Goal: Task Accomplishment & Management: Use online tool/utility

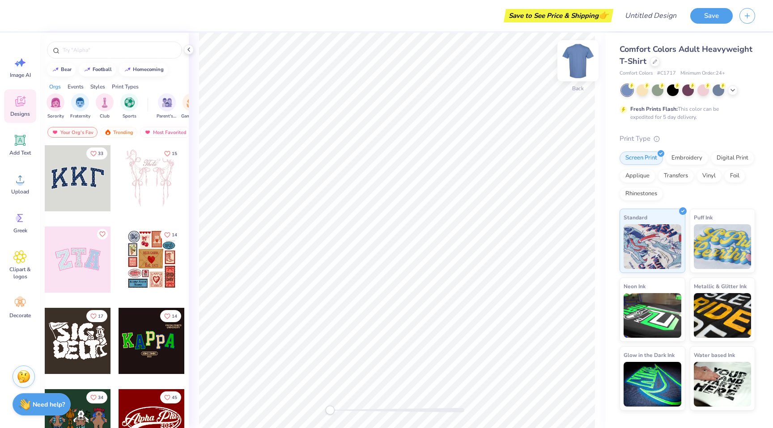
click at [583, 59] on img at bounding box center [578, 61] width 36 height 36
click at [752, 18] on button "button" at bounding box center [747, 15] width 16 height 16
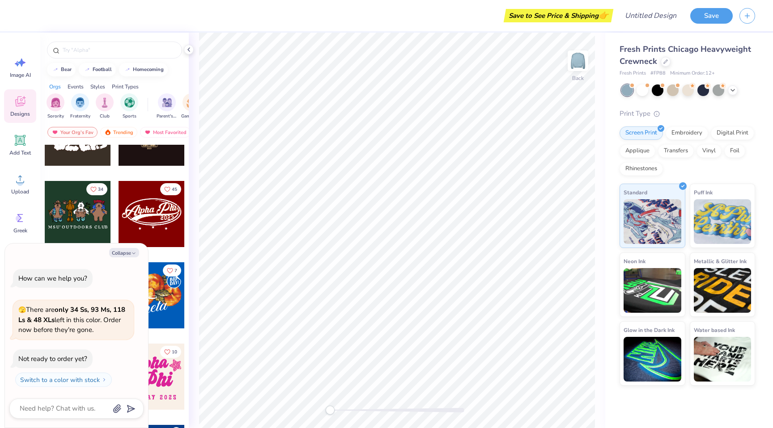
scroll to position [212, 0]
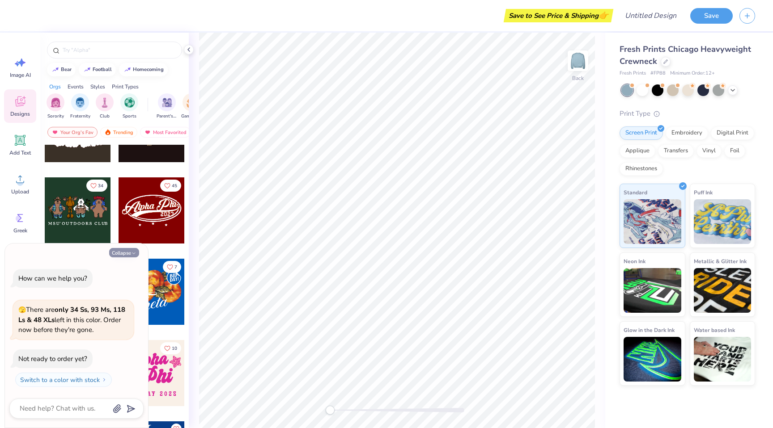
click at [122, 249] on button "Collapse" at bounding box center [124, 252] width 30 height 9
type textarea "x"
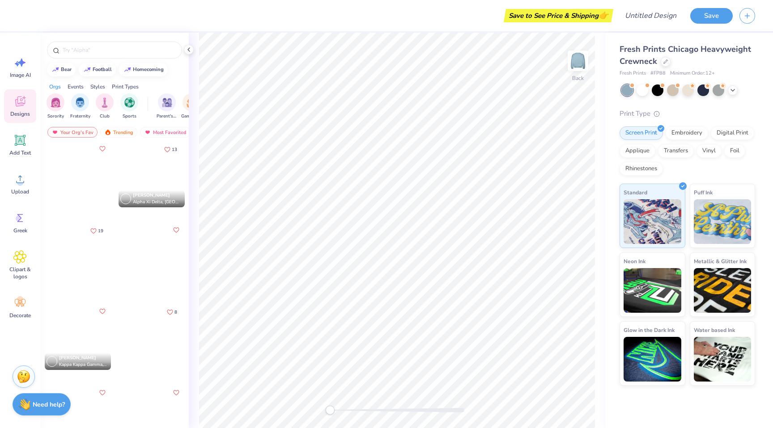
scroll to position [1306, 0]
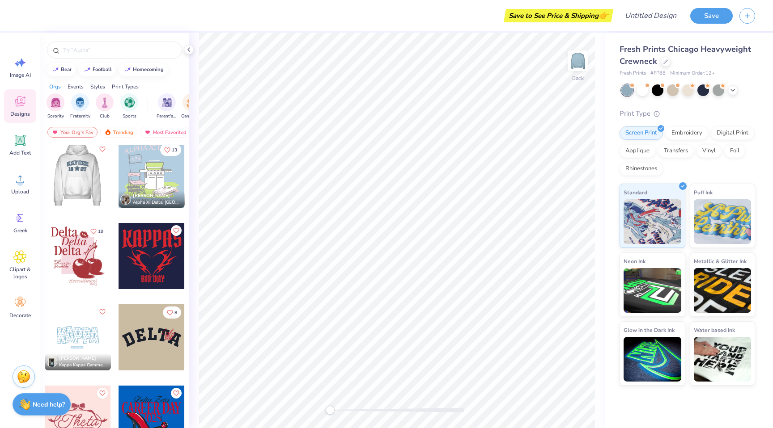
click at [157, 336] on div at bounding box center [152, 338] width 66 height 66
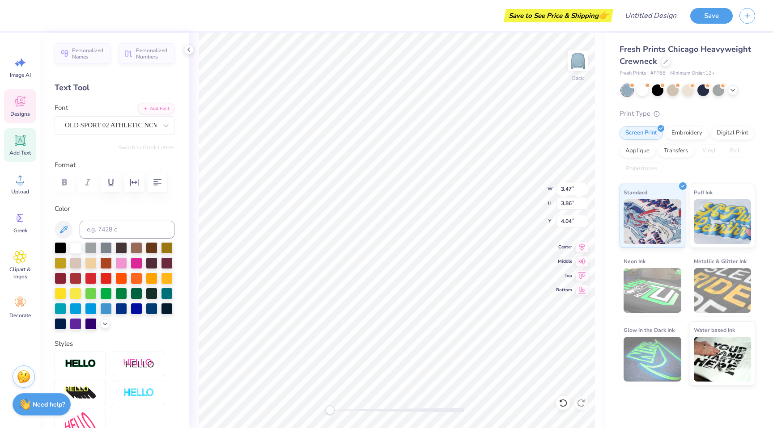
type textarea "a"
type textarea "ee"
type input "3.00"
type input "3.50"
type input "3.06"
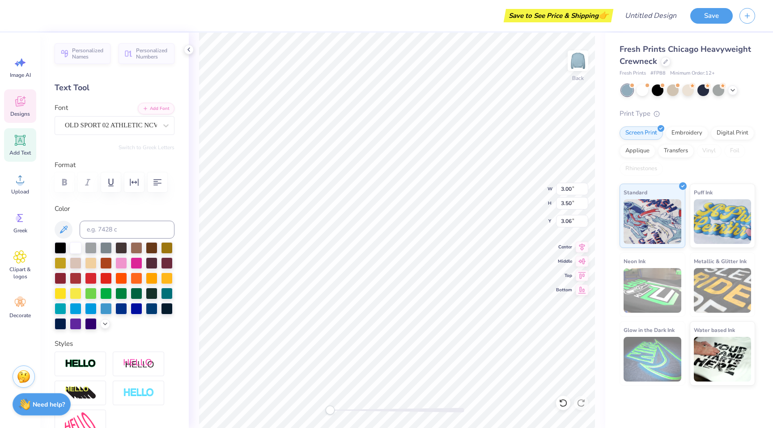
type input "2.24"
type input "3.19"
type input "3.00"
type input "2.89"
type input "3.56"
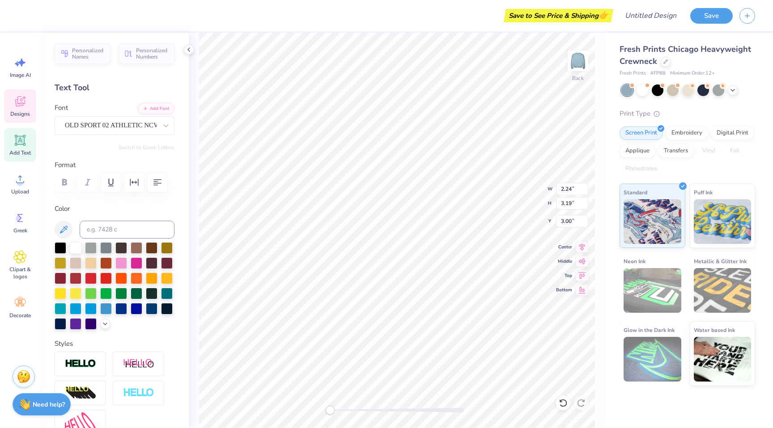
type input "3.13"
type textarea "E"
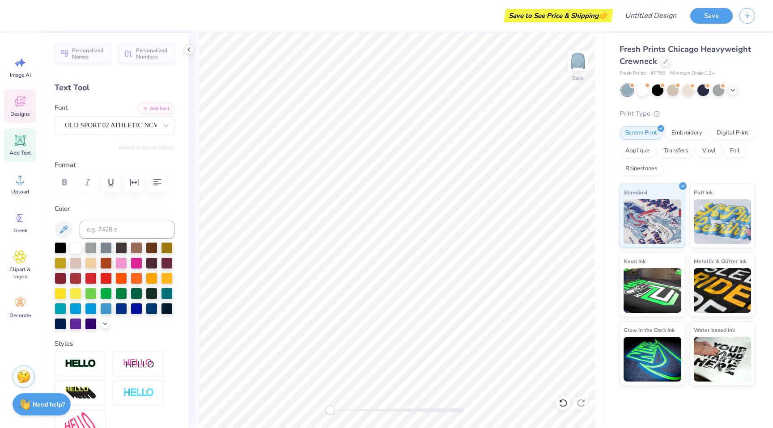
click at [22, 101] on icon at bounding box center [19, 101] width 13 height 13
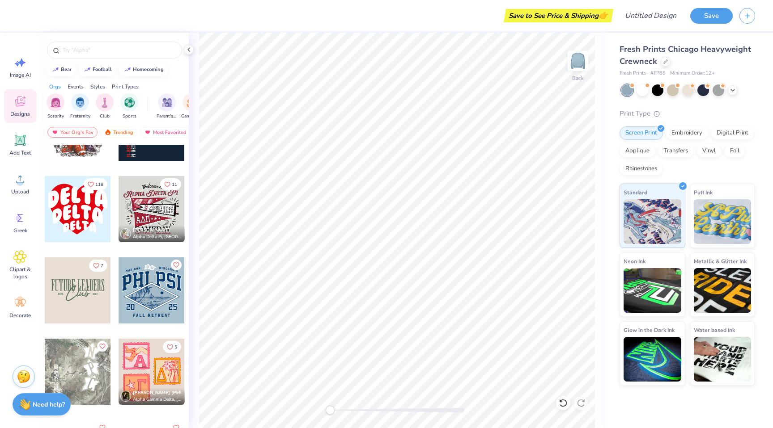
scroll to position [1678, 0]
click at [85, 54] on input "text" at bounding box center [119, 50] width 114 height 9
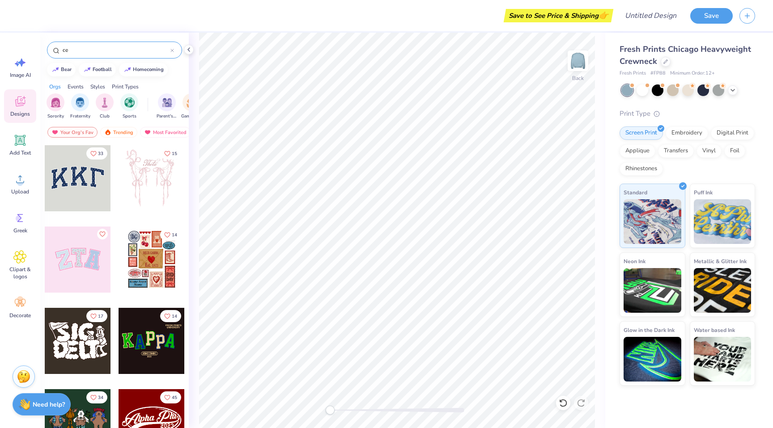
type input "c"
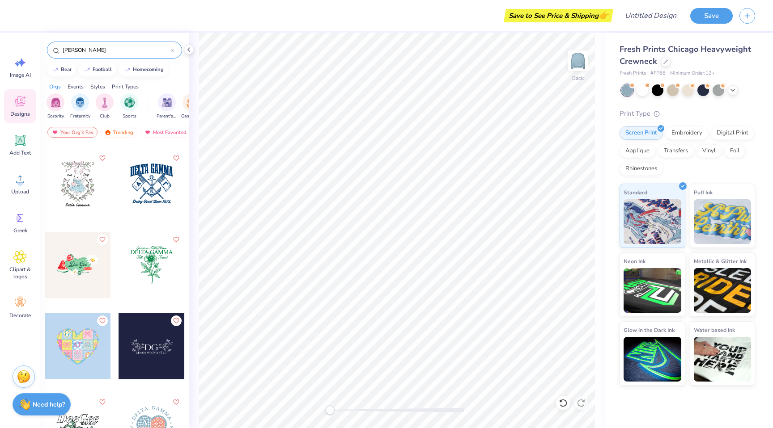
scroll to position [563, 0]
type input "[PERSON_NAME]"
click at [155, 184] on div at bounding box center [152, 185] width 66 height 66
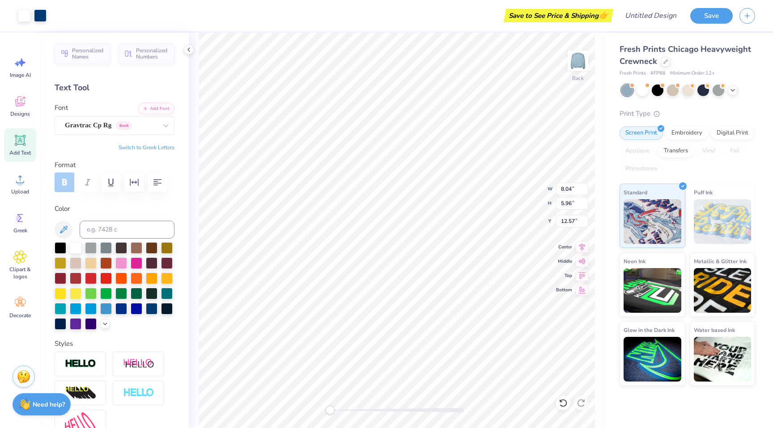
type input "12.57"
type input "5.99"
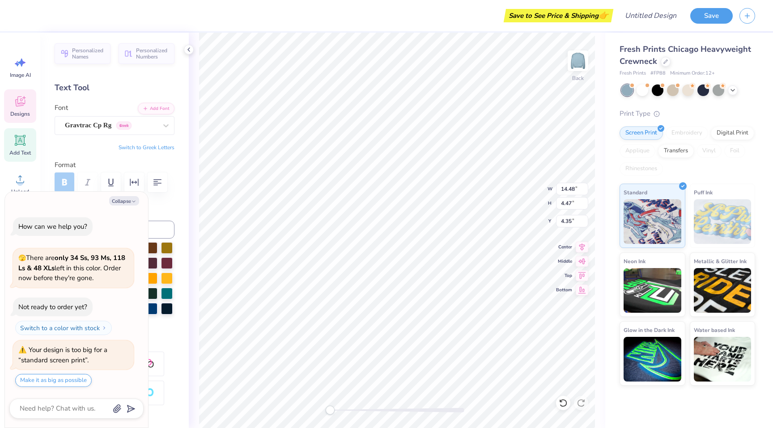
type textarea "x"
type input "14.48"
type input "4.47"
type input "4.35"
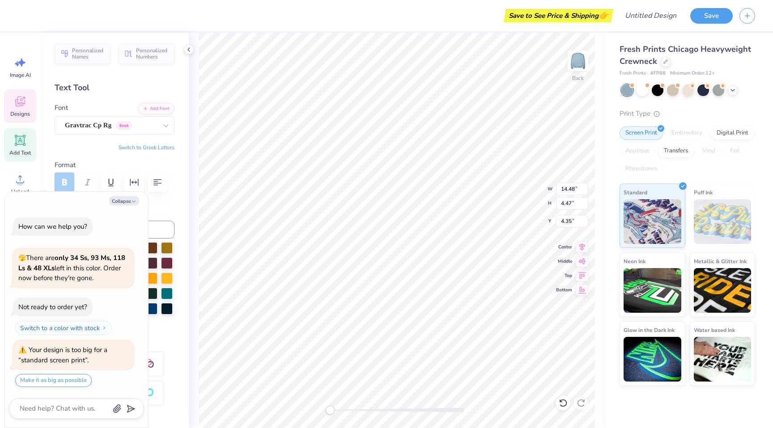
type textarea "x"
type textarea "DELTA Ge"
type textarea "x"
type textarea "DELTA Gee"
type textarea "x"
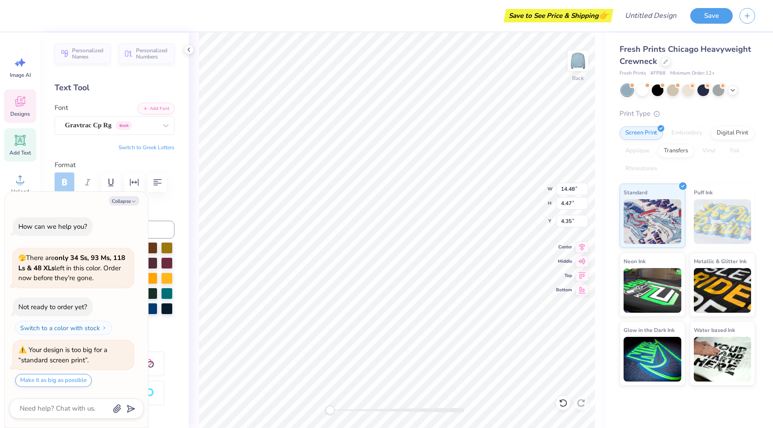
type textarea "DELTA Ge"
type textarea "x"
type textarea "DELTA GAMMA"
click at [136, 201] on icon "button" at bounding box center [133, 201] width 5 height 5
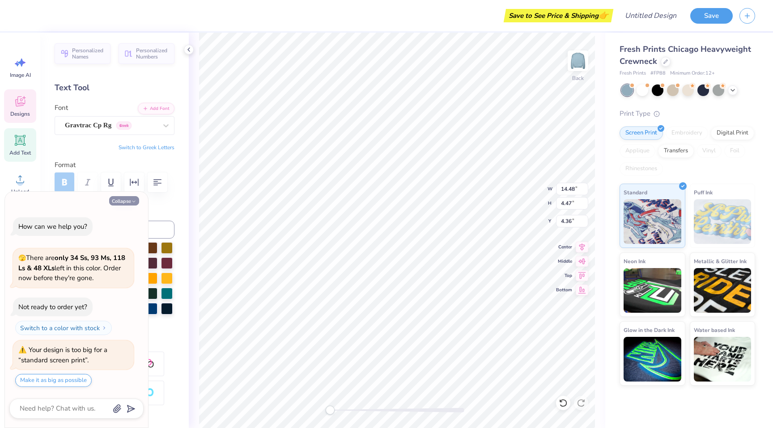
type textarea "x"
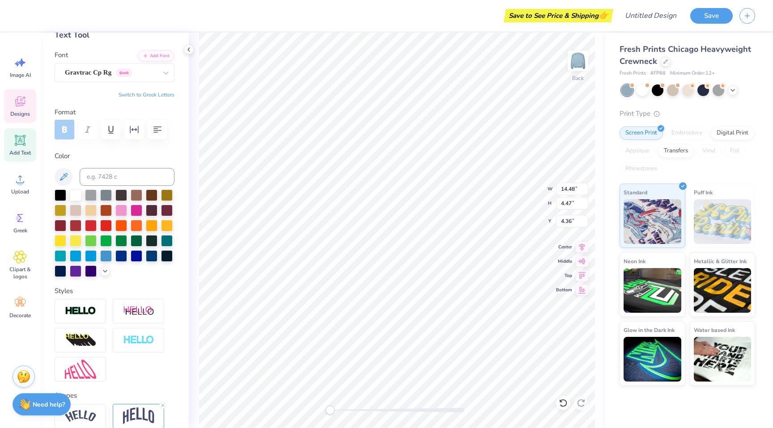
scroll to position [127, 0]
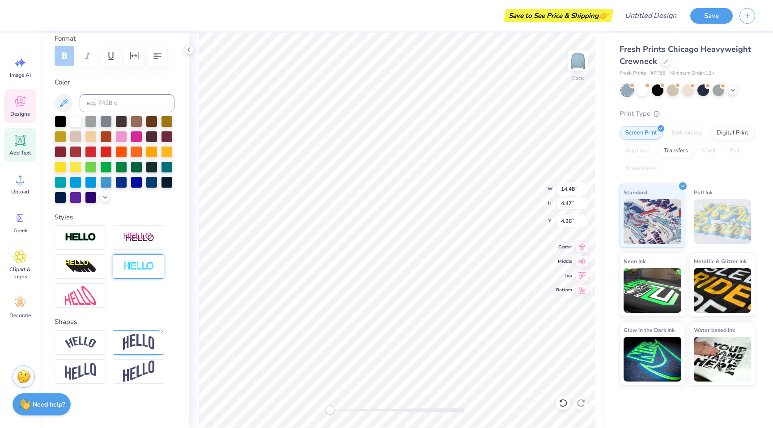
click at [134, 267] on img at bounding box center [138, 267] width 31 height 10
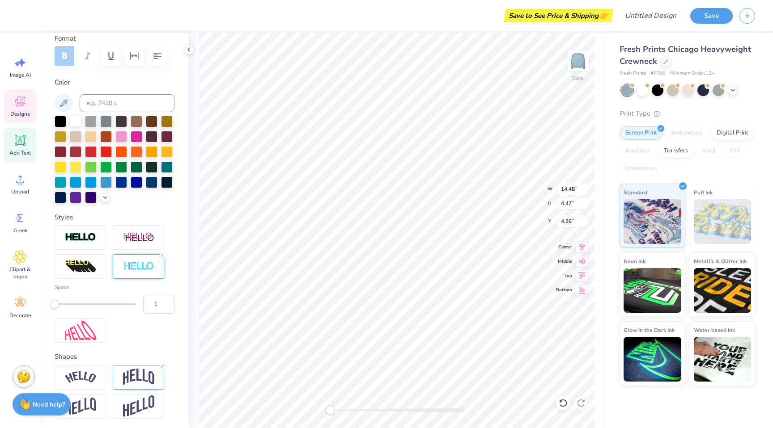
click at [74, 126] on div at bounding box center [76, 121] width 12 height 12
type input "14.49"
type input "4.48"
type input "4.35"
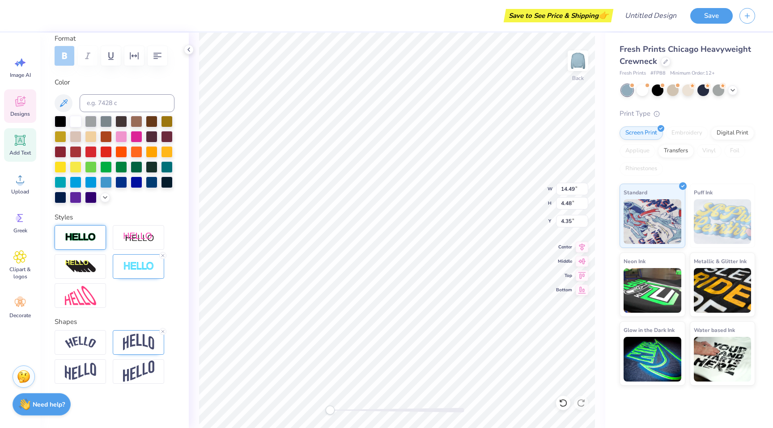
click at [100, 246] on div at bounding box center [80, 237] width 51 height 25
type input "14.48"
type input "4.47"
type input "4.36"
click at [83, 234] on img at bounding box center [80, 238] width 31 height 10
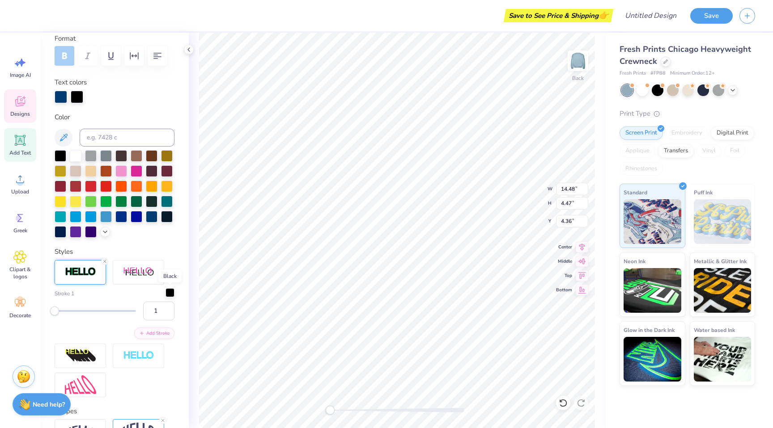
click at [170, 292] on div at bounding box center [169, 292] width 9 height 9
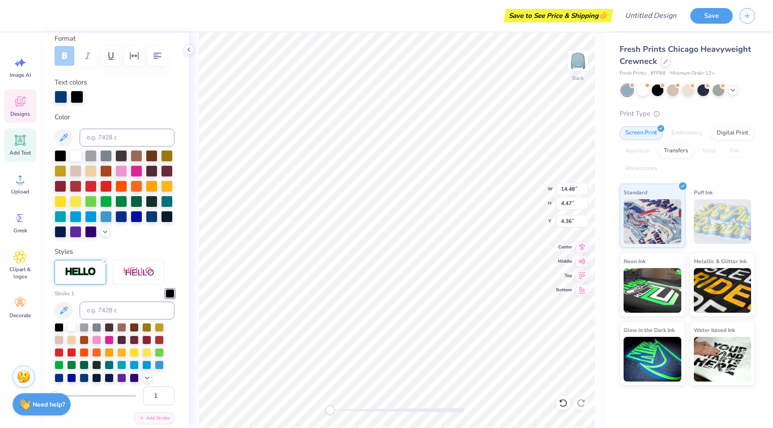
click at [72, 325] on div at bounding box center [71, 326] width 9 height 9
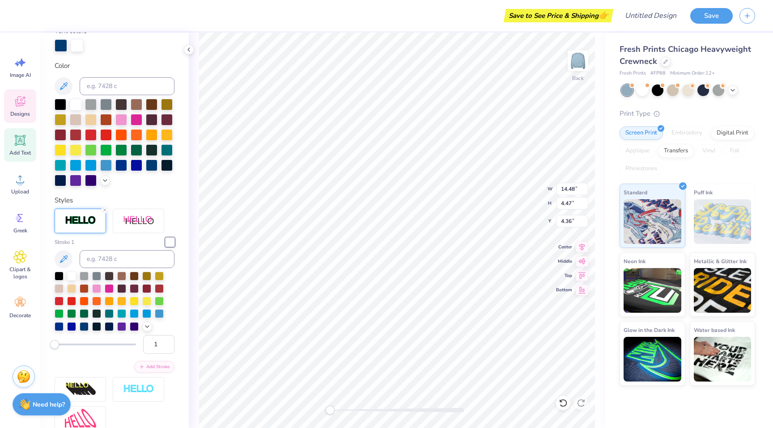
scroll to position [185, 0]
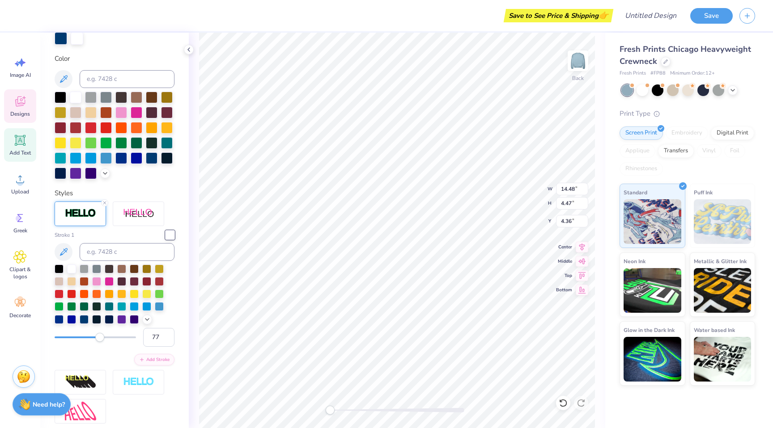
type input "78"
drag, startPoint x: 53, startPoint y: 335, endPoint x: 118, endPoint y: 339, distance: 64.5
click at [104, 339] on div "Accessibility label" at bounding box center [99, 337] width 9 height 9
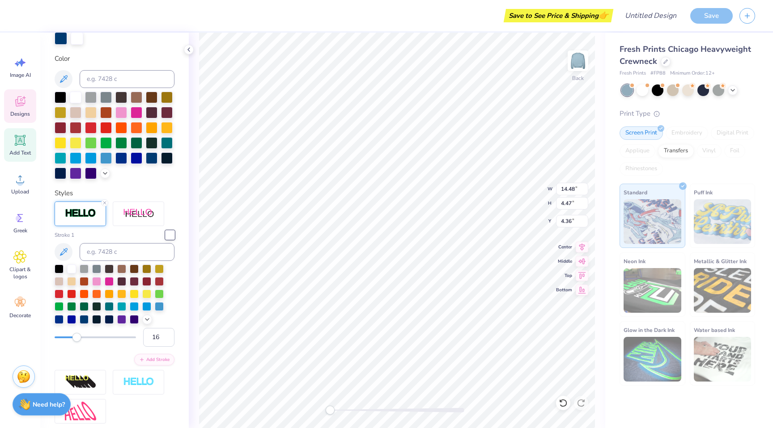
type input "15"
drag, startPoint x: 118, startPoint y: 340, endPoint x: 66, endPoint y: 341, distance: 51.4
click at [66, 341] on div "Accessibility label" at bounding box center [66, 337] width 9 height 9
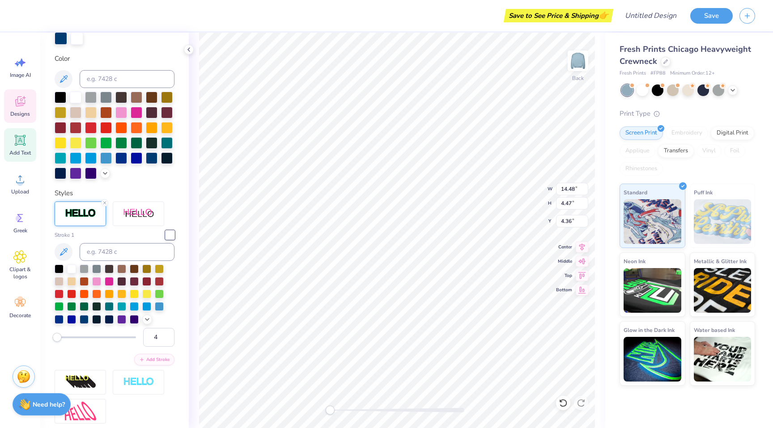
type input "3"
drag, startPoint x: 66, startPoint y: 341, endPoint x: 56, endPoint y: 341, distance: 10.3
click at [56, 341] on div "Accessibility label" at bounding box center [57, 337] width 9 height 9
click at [737, 89] on div at bounding box center [733, 90] width 10 height 10
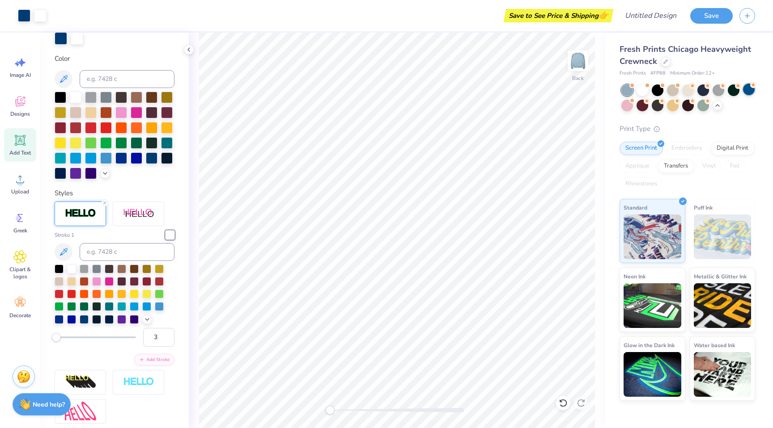
click at [748, 92] on div at bounding box center [749, 90] width 12 height 12
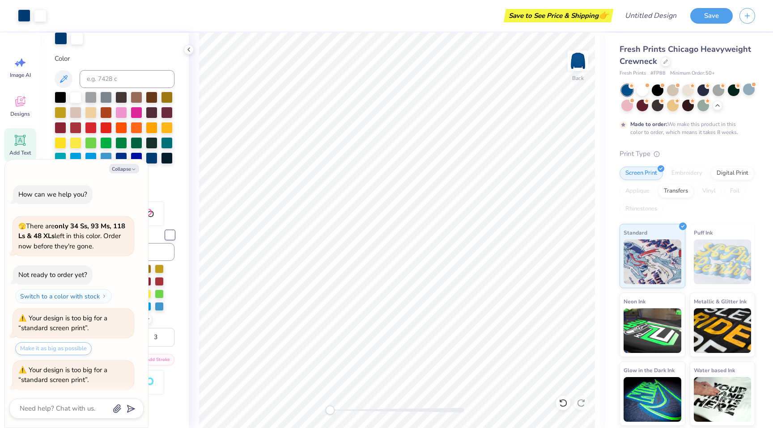
scroll to position [94, 0]
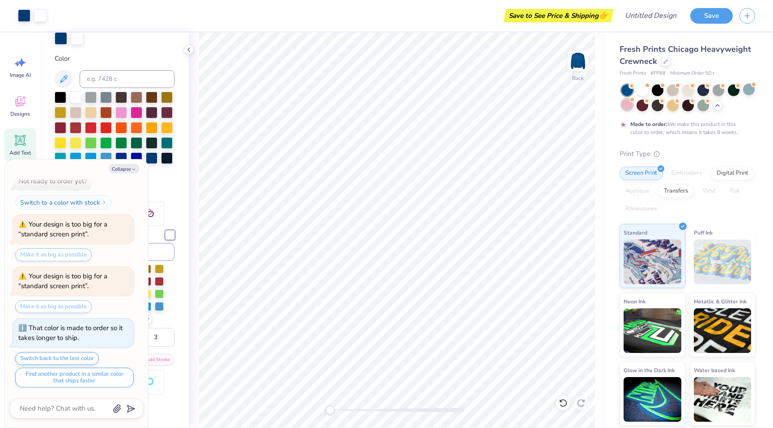
click at [622, 106] on div at bounding box center [627, 105] width 12 height 12
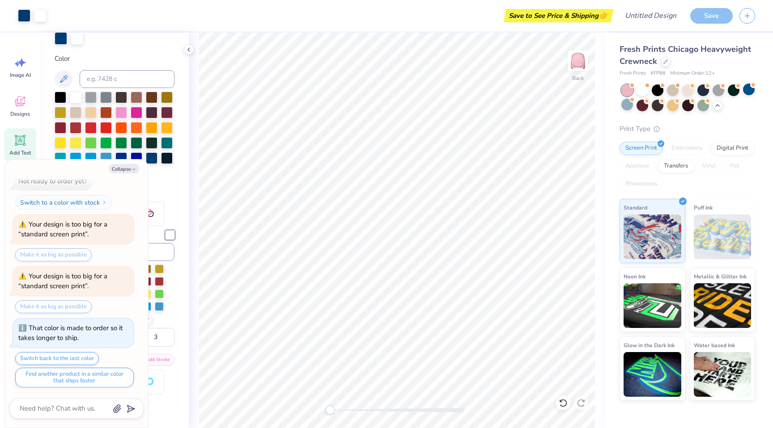
type textarea "x"
